Goal: Task Accomplishment & Management: Use online tool/utility

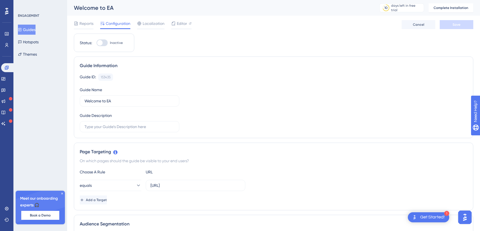
drag, startPoint x: 22, startPoint y: 34, endPoint x: 24, endPoint y: 32, distance: 3.2
click at [22, 34] on button "Guides" at bounding box center [27, 30] width 18 height 10
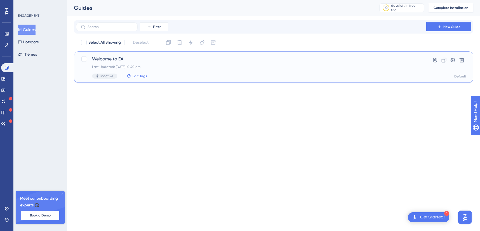
click at [137, 77] on span "Edit Tags" at bounding box center [140, 76] width 15 height 4
click at [453, 60] on icon at bounding box center [453, 60] width 6 height 6
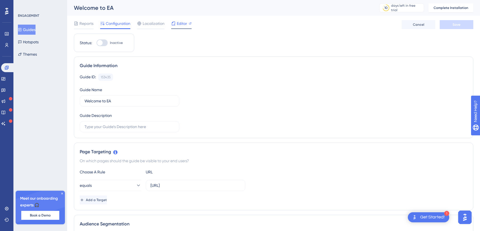
click at [180, 25] on span "Editor" at bounding box center [182, 23] width 10 height 7
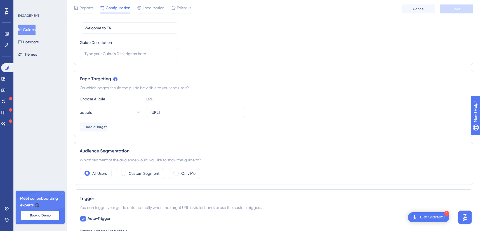
scroll to position [83, 0]
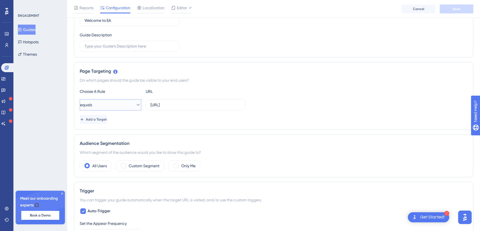
click at [135, 107] on icon at bounding box center [138, 105] width 6 height 6
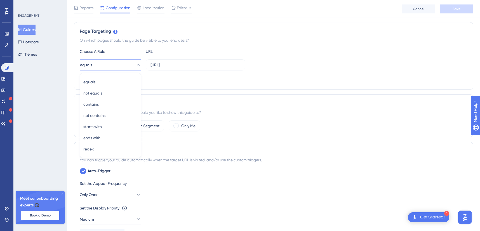
click at [166, 82] on div "Add a Target" at bounding box center [274, 79] width 388 height 9
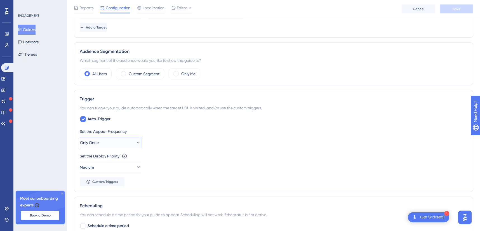
click at [121, 146] on button "Only Once" at bounding box center [111, 142] width 62 height 11
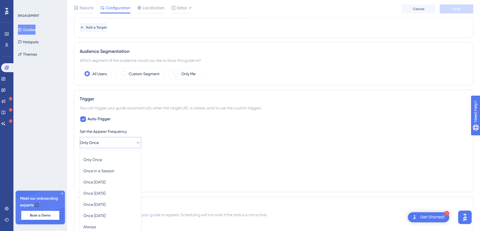
scroll to position [253, 0]
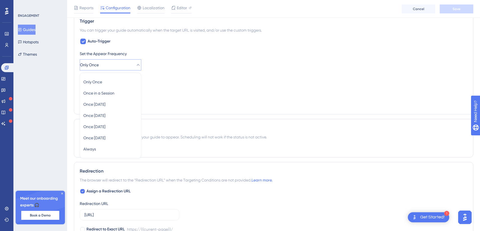
click at [169, 63] on div "Set the Appear Frequency Only Once Only Once Only Once Once in a Session Once i…" at bounding box center [274, 60] width 388 height 20
click at [94, 147] on span "Schedule a time period" at bounding box center [108, 148] width 41 height 7
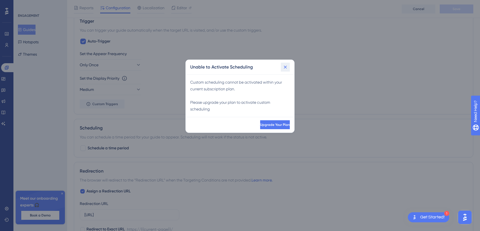
click at [286, 67] on icon at bounding box center [285, 67] width 6 height 6
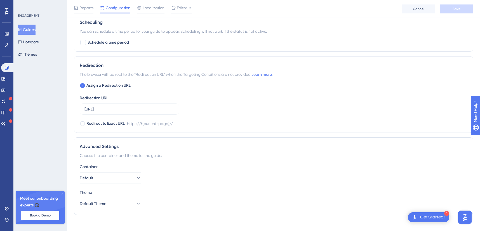
scroll to position [365, 0]
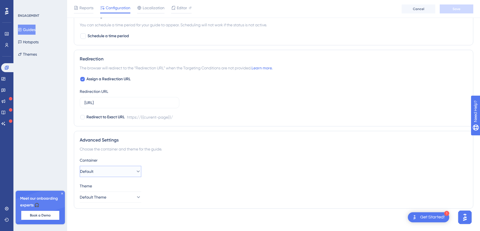
click at [130, 172] on button "Default" at bounding box center [111, 171] width 62 height 11
click at [153, 159] on div "Container" at bounding box center [274, 160] width 388 height 7
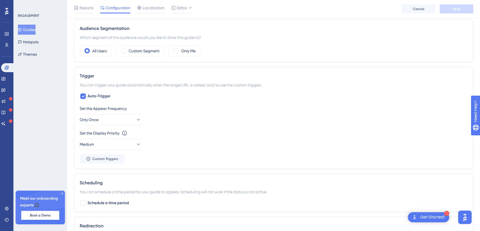
scroll to position [175, 0]
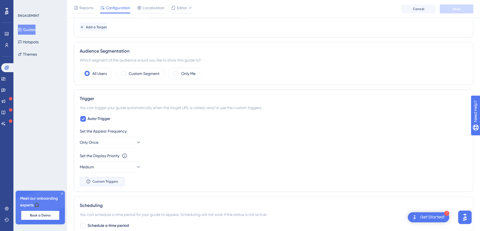
click at [110, 179] on span "Custom Triggers" at bounding box center [105, 181] width 26 height 4
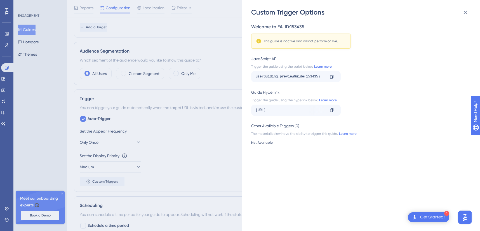
click at [329, 100] on link "Learn more" at bounding box center [327, 100] width 19 height 4
click at [169, 132] on div "Custom Trigger Options Welcome to EA , ID: 153435 This guide is inactive and wi…" at bounding box center [240, 115] width 480 height 231
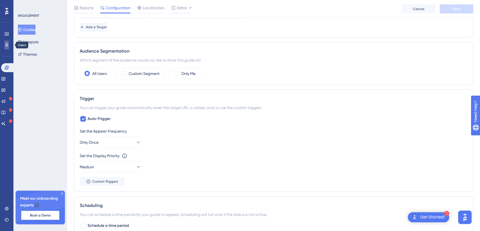
click at [9, 44] on link at bounding box center [6, 45] width 4 height 9
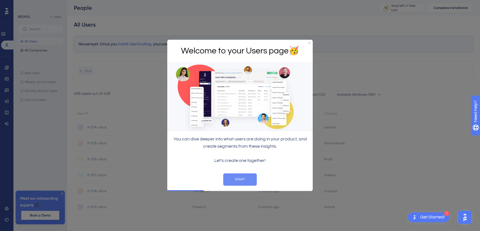
click at [240, 180] on button "START" at bounding box center [240, 179] width 34 height 12
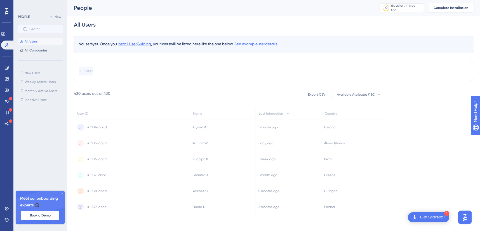
click at [145, 44] on span "install UserGuiding" at bounding box center [134, 44] width 33 height 4
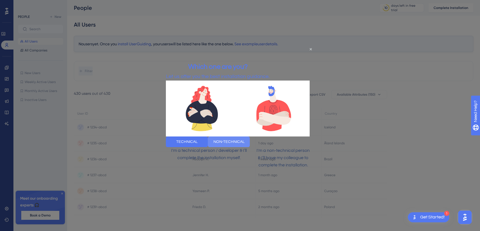
click at [250, 141] on button "NON-TECHNICAL" at bounding box center [229, 141] width 42 height 11
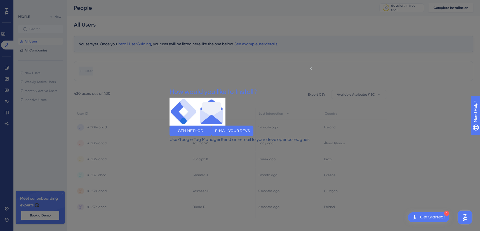
click at [257, 87] on div "How would you like to Install?" at bounding box center [212, 92] width 87 height 11
click at [310, 67] on icon "Close Preview" at bounding box center [311, 68] width 2 height 2
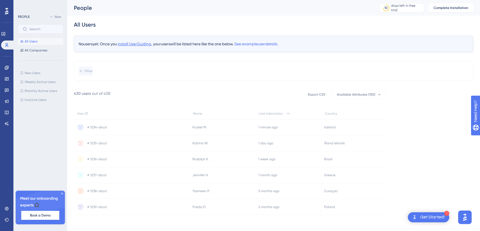
click at [141, 43] on span "install UserGuiding" at bounding box center [134, 44] width 33 height 4
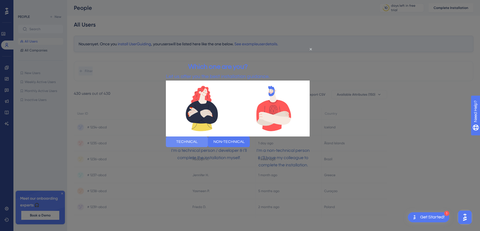
click at [208, 145] on button "TECHNICAL" at bounding box center [187, 141] width 42 height 11
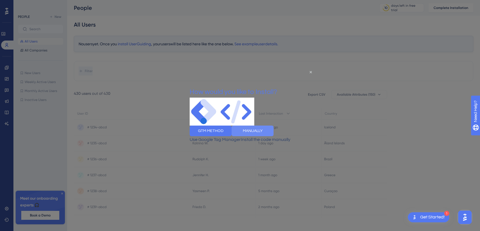
click at [273, 136] on button "MANUALLY" at bounding box center [253, 131] width 42 height 11
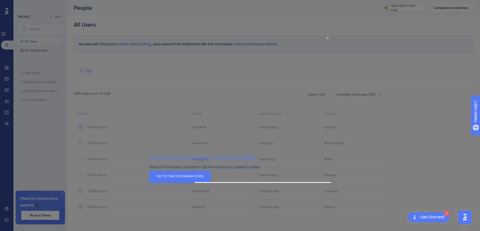
click at [327, 38] on icon "Close Preview" at bounding box center [327, 38] width 2 height 2
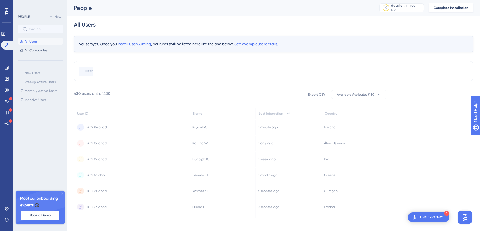
scroll to position [5, 0]
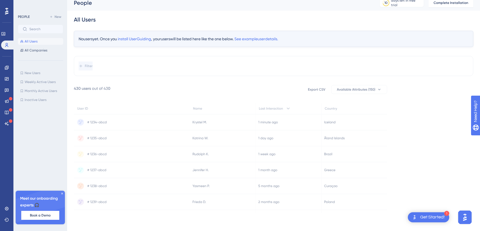
click at [225, 120] on icon at bounding box center [223, 122] width 66 height 16
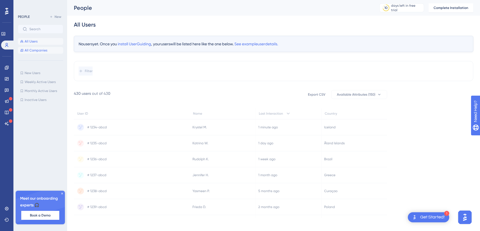
click at [41, 51] on span "All Companies" at bounding box center [36, 50] width 23 height 4
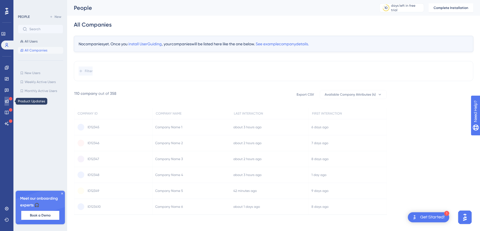
click at [8, 101] on icon at bounding box center [7, 102] width 4 height 4
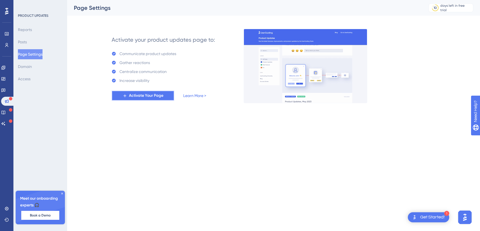
click at [128, 97] on button "Activate Your Page" at bounding box center [143, 96] width 63 height 10
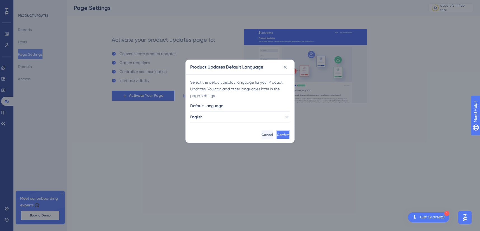
click at [276, 137] on button "Confirm" at bounding box center [282, 134] width 13 height 9
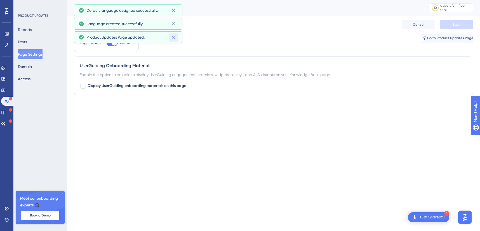
click at [173, 37] on icon at bounding box center [173, 37] width 3 height 3
click at [177, 21] on button at bounding box center [173, 23] width 9 height 9
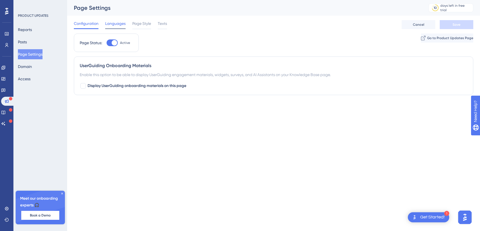
click at [116, 24] on span "Languages" at bounding box center [115, 23] width 20 height 7
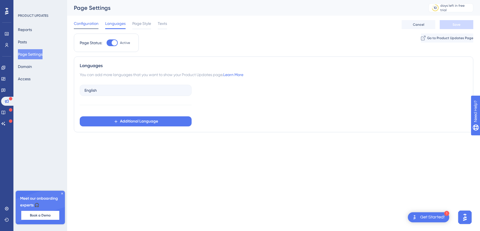
click at [88, 23] on span "Configuration" at bounding box center [86, 23] width 25 height 7
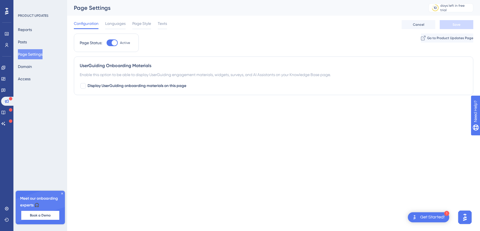
click at [128, 23] on div "Configuration Languages Page Style Texts" at bounding box center [120, 24] width 93 height 9
click at [139, 27] on span "Page Style" at bounding box center [141, 23] width 19 height 7
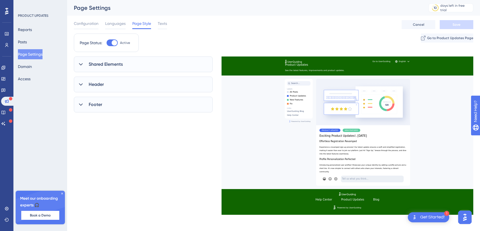
click at [81, 63] on icon at bounding box center [81, 65] width 6 height 6
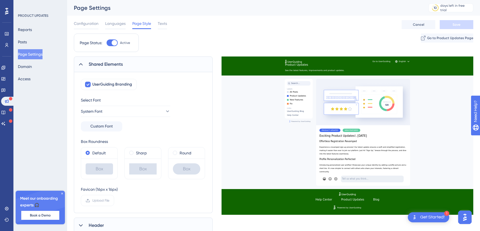
click at [81, 63] on icon at bounding box center [81, 64] width 4 height 2
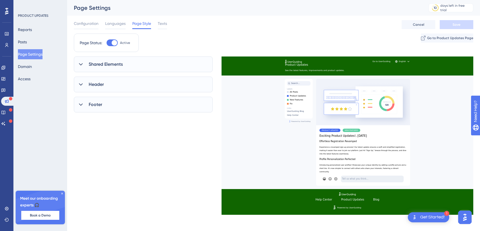
click at [80, 62] on icon at bounding box center [81, 65] width 6 height 6
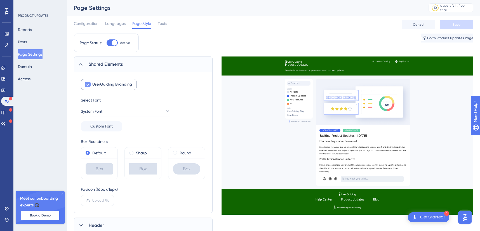
click at [86, 84] on icon at bounding box center [87, 84] width 3 height 4
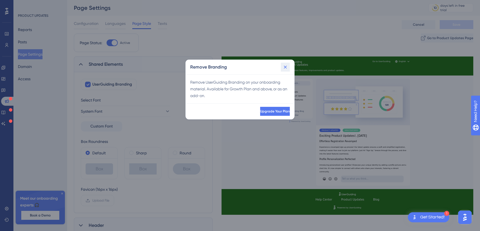
click at [287, 65] on icon at bounding box center [285, 67] width 6 height 6
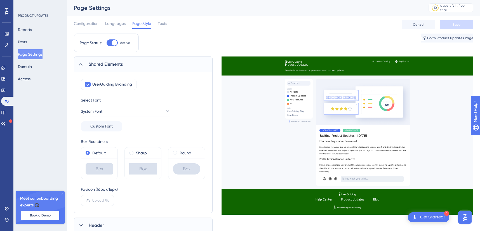
click at [79, 67] on div at bounding box center [80, 64] width 7 height 7
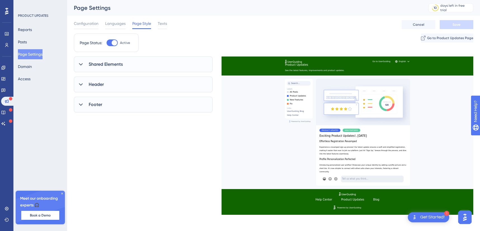
click at [154, 27] on div "Configuration Languages Page Style Texts" at bounding box center [120, 24] width 93 height 9
click at [165, 26] on span "Texts" at bounding box center [162, 23] width 9 height 7
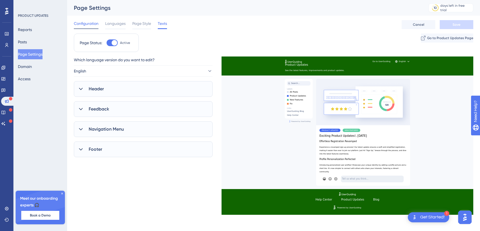
click at [82, 25] on span "Configuration" at bounding box center [86, 23] width 25 height 7
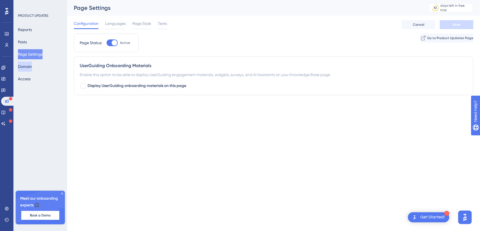
click at [30, 65] on button "Domain" at bounding box center [25, 67] width 14 height 10
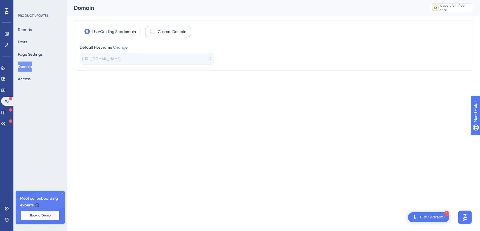
click at [151, 30] on span at bounding box center [152, 31] width 5 height 5
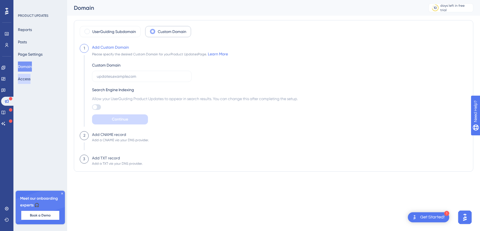
click at [30, 78] on button "Access" at bounding box center [24, 79] width 13 height 10
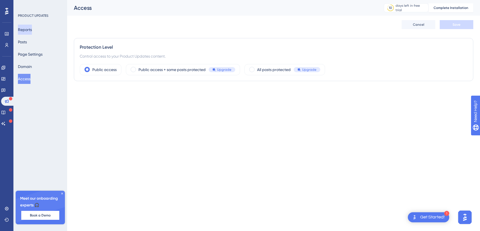
click at [32, 27] on button "Reports" at bounding box center [25, 30] width 14 height 10
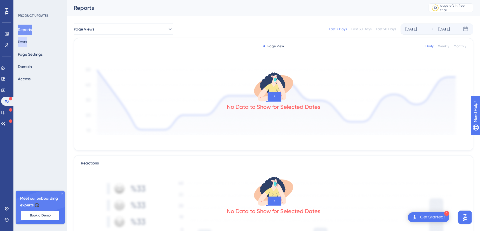
click at [23, 40] on button "Posts" at bounding box center [22, 42] width 9 height 10
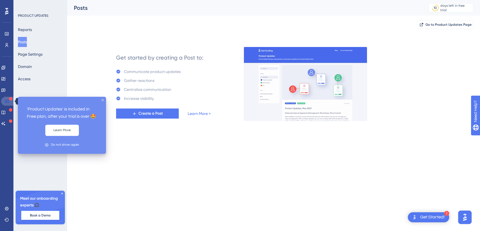
click at [6, 103] on icon at bounding box center [6, 101] width 4 height 4
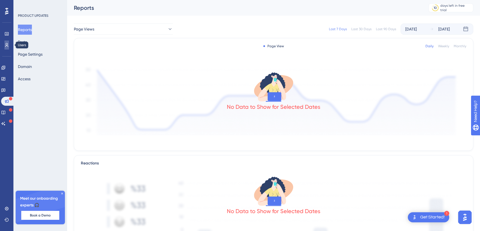
click at [8, 44] on icon at bounding box center [6, 45] width 4 height 4
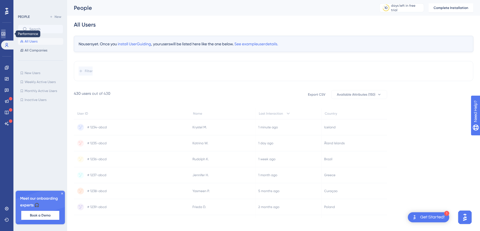
click at [5, 35] on icon at bounding box center [3, 33] width 4 height 3
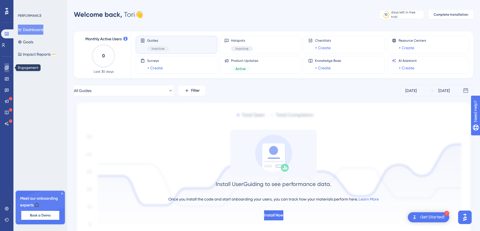
click at [6, 70] on icon at bounding box center [6, 67] width 4 height 4
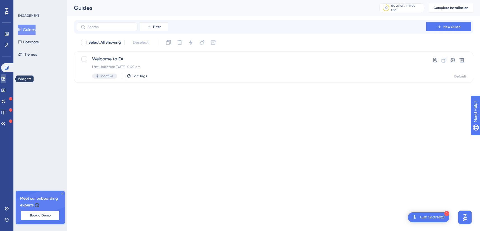
click at [6, 79] on icon at bounding box center [3, 79] width 4 height 4
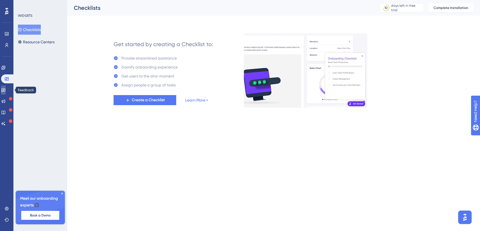
click at [5, 89] on icon at bounding box center [3, 91] width 4 height 4
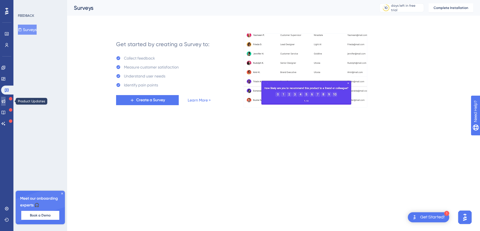
click at [4, 100] on icon at bounding box center [3, 101] width 4 height 4
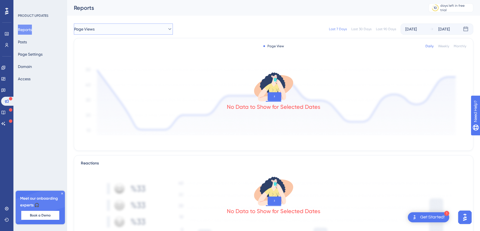
click at [139, 30] on button "Page Views" at bounding box center [123, 28] width 99 height 11
click at [24, 80] on button "Access" at bounding box center [24, 79] width 13 height 10
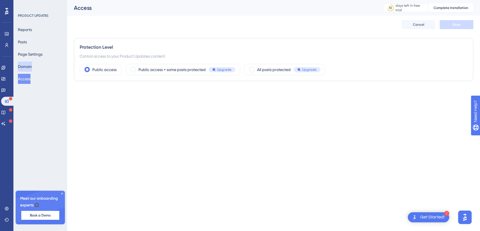
click at [32, 68] on button "Domain" at bounding box center [25, 67] width 14 height 10
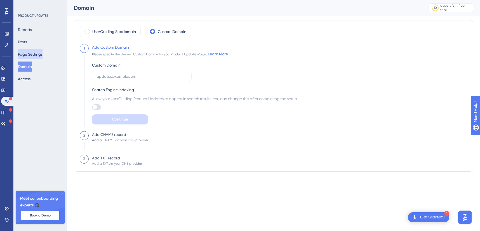
click at [36, 52] on button "Page Settings" at bounding box center [30, 54] width 25 height 10
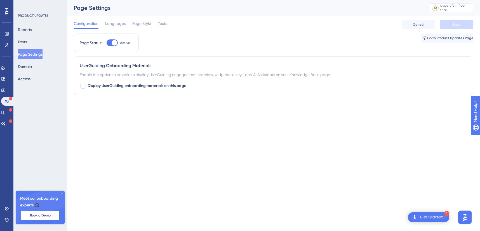
drag, startPoint x: 108, startPoint y: 42, endPoint x: 113, endPoint y: 41, distance: 5.3
click at [113, 41] on div at bounding box center [112, 42] width 11 height 7
click at [116, 43] on div at bounding box center [115, 43] width 6 height 6
click at [107, 43] on input "Active" at bounding box center [106, 43] width 0 height 0
checkbox input "false"
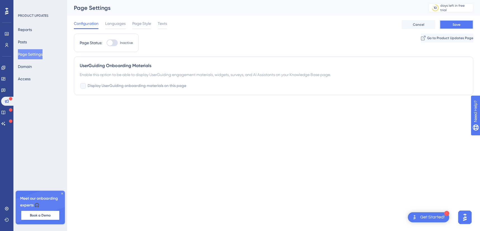
click at [452, 24] on button "Save" at bounding box center [457, 24] width 34 height 9
click at [7, 34] on icon at bounding box center [6, 34] width 4 height 4
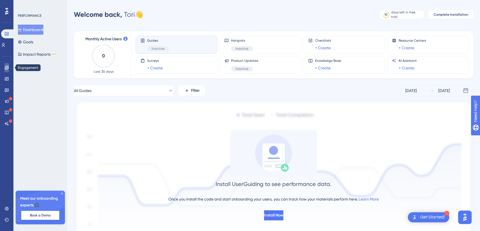
click at [6, 67] on icon at bounding box center [6, 67] width 4 height 4
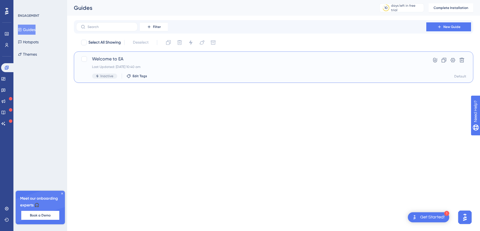
click at [128, 58] on span "Welcome to EA" at bounding box center [251, 59] width 318 height 7
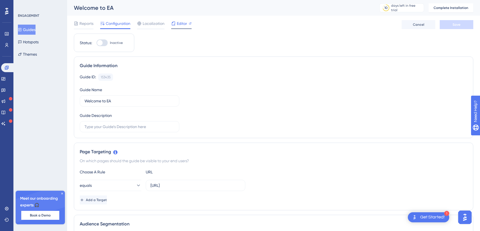
click at [173, 25] on icon at bounding box center [173, 23] width 4 height 4
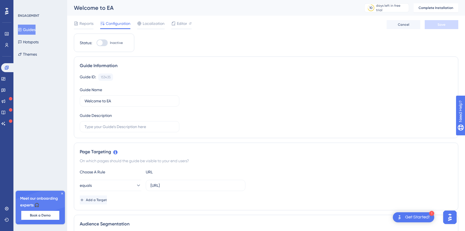
click at [35, 26] on button "Guides" at bounding box center [27, 30] width 18 height 10
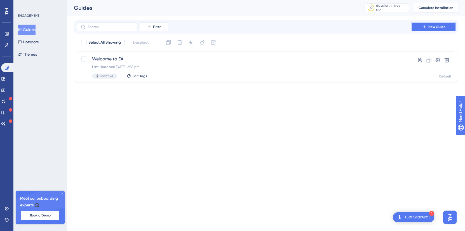
click at [433, 26] on span "New Guide" at bounding box center [436, 27] width 17 height 4
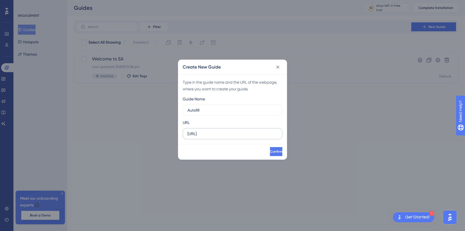
type input "Autofill"
click at [237, 133] on input "https://app.eaglobal.ai" at bounding box center [232, 134] width 90 height 6
type input "https://app.eaglobal.ai/autofill"
click at [223, 110] on input "text" at bounding box center [232, 110] width 90 height 6
type input "Autofill"
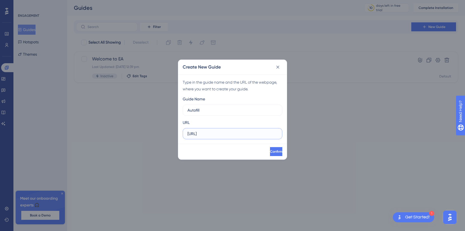
click at [237, 136] on input "https://app.eaglobal.ai" at bounding box center [232, 134] width 90 height 6
type input "https://app.eaglobal.ai/autofill"
click at [269, 152] on span "Confirm" at bounding box center [275, 151] width 12 height 4
